Goal: Transaction & Acquisition: Purchase product/service

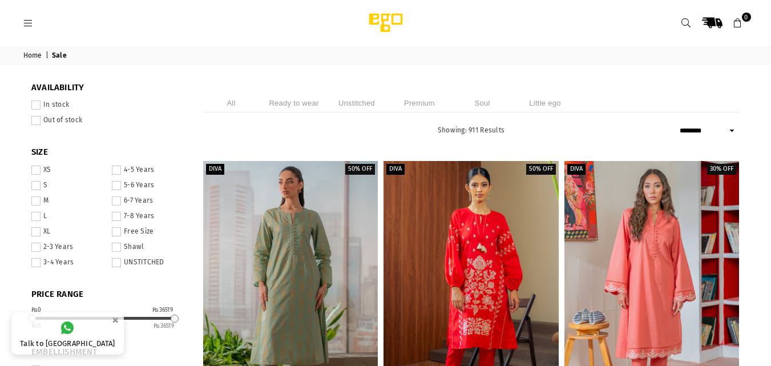
select select "******"
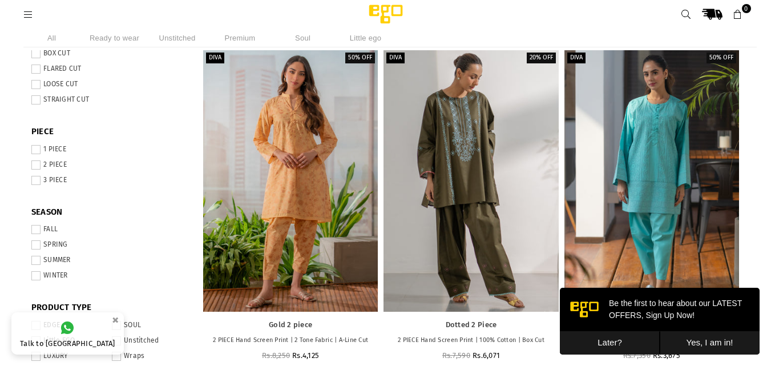
scroll to position [414, 0]
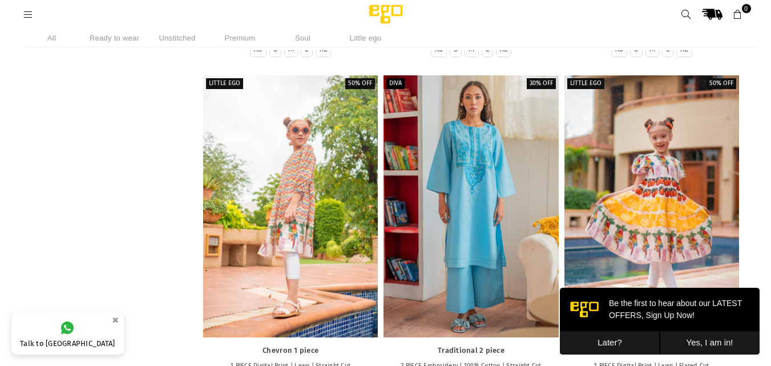
drag, startPoint x: 775, startPoint y: 43, endPoint x: 772, endPoint y: 130, distance: 86.8
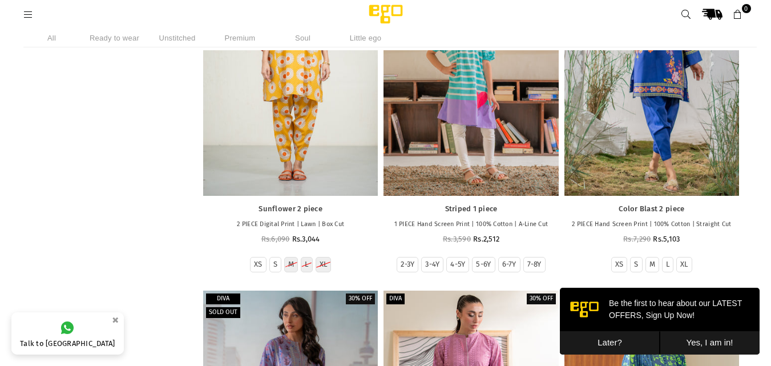
scroll to position [3422, 0]
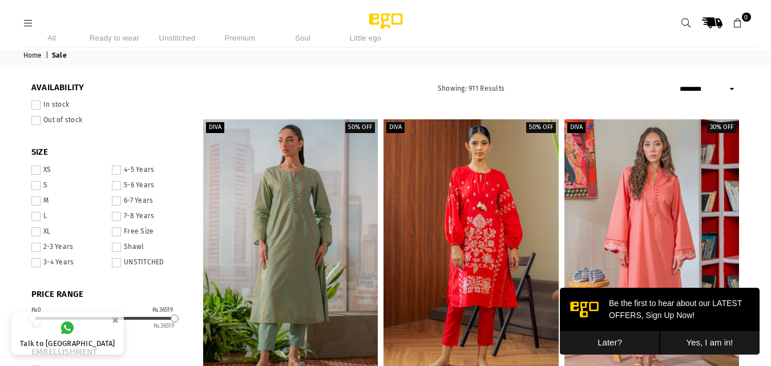
scroll to position [21, 0]
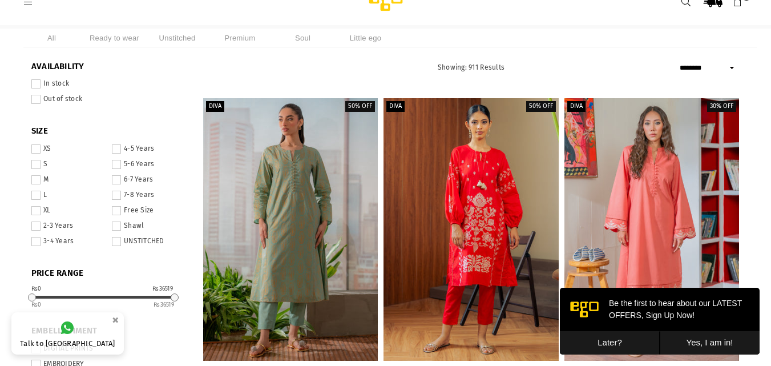
click at [176, 39] on li "Unstitched" at bounding box center [177, 38] width 57 height 19
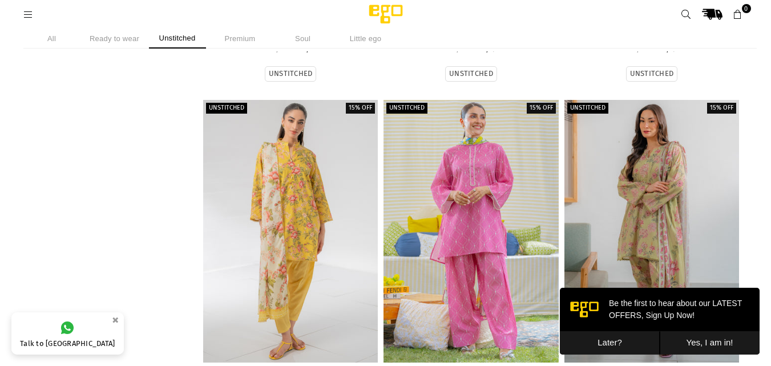
scroll to position [8551, 0]
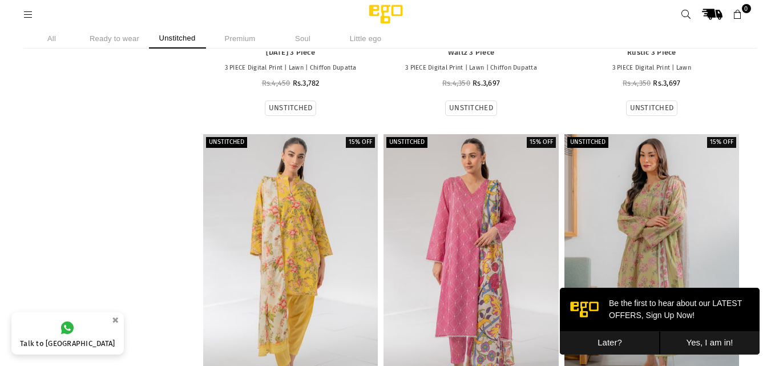
click at [453, 271] on div at bounding box center [471, 265] width 175 height 262
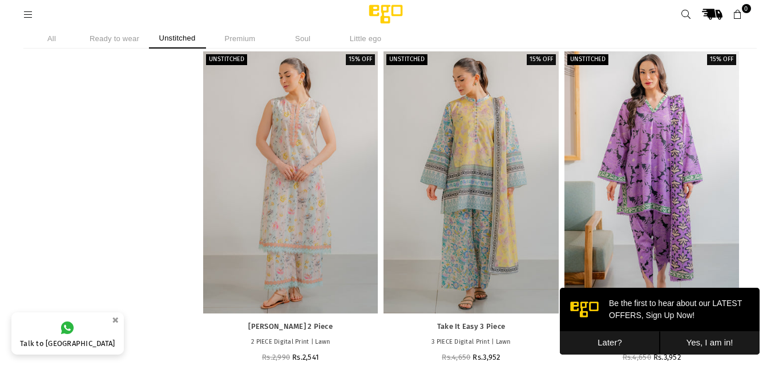
scroll to position [10027, 0]
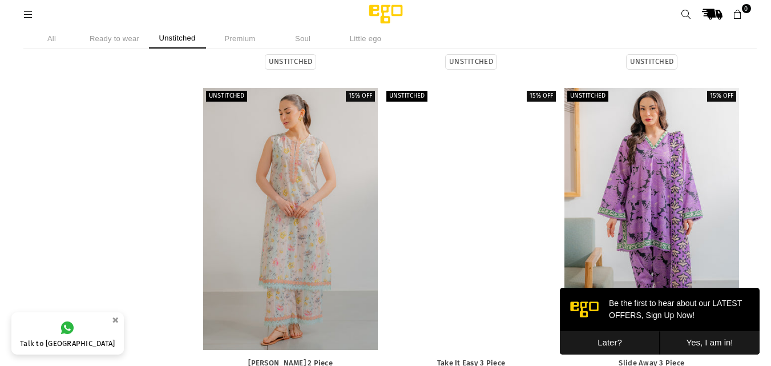
click at [482, 311] on div at bounding box center [471, 219] width 175 height 262
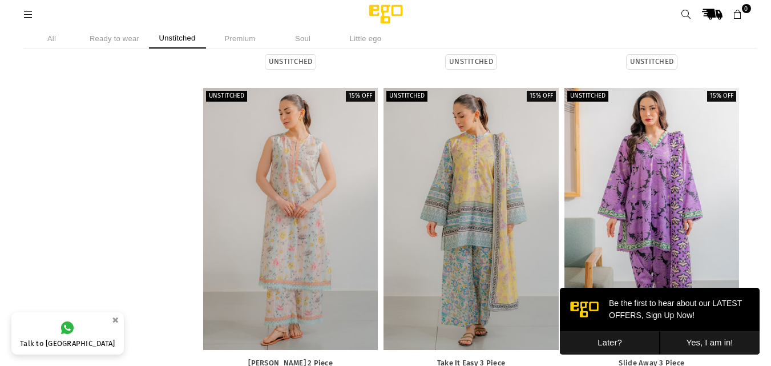
click at [137, 38] on li "Ready to wear" at bounding box center [114, 39] width 57 height 20
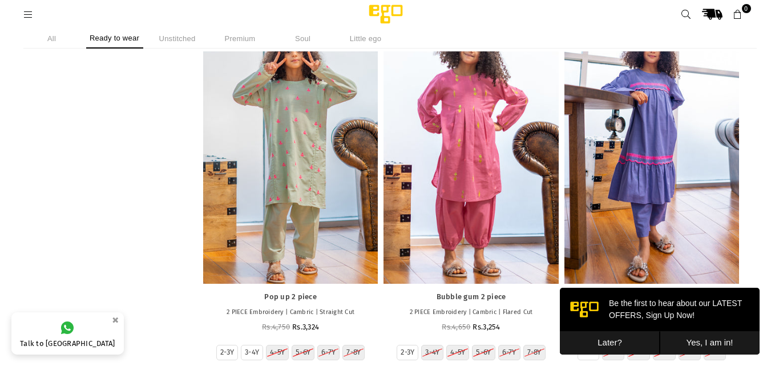
scroll to position [43852, 0]
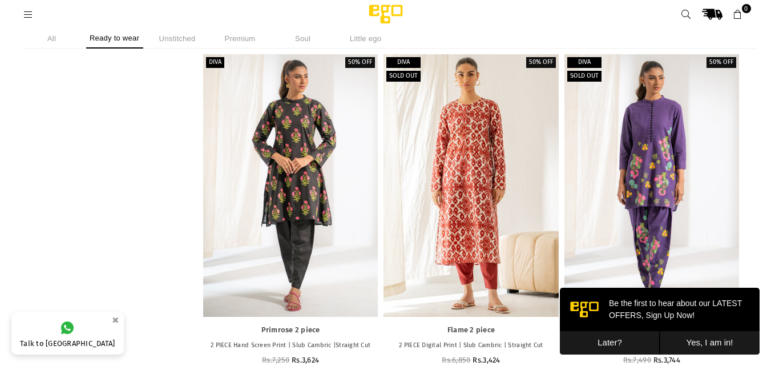
scroll to position [48055, 0]
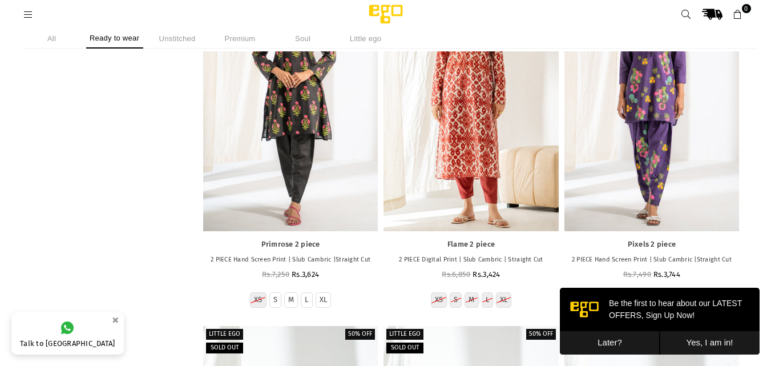
click at [635, 331] on div "Be the first to hear about our LATEST OFFERS, Sign Up Now!" at bounding box center [660, 309] width 200 height 43
click at [636, 335] on button "Later?" at bounding box center [610, 342] width 100 height 23
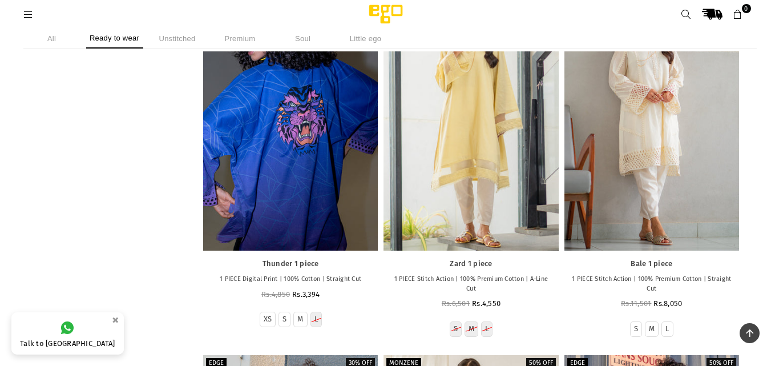
scroll to position [54855, 0]
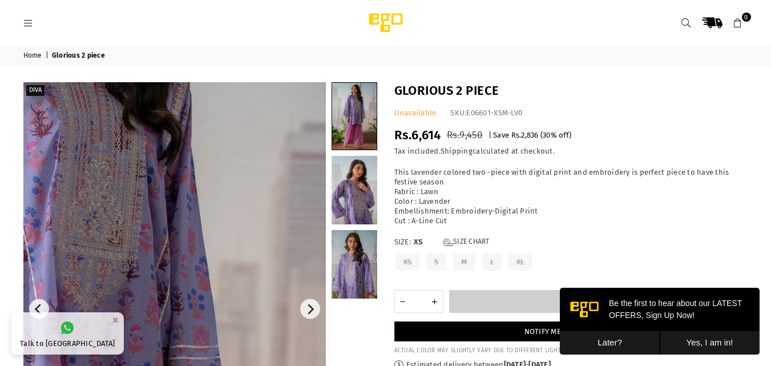
drag, startPoint x: 248, startPoint y: 176, endPoint x: 779, endPoint y: 13, distance: 556.0
